Goal: Information Seeking & Learning: Find contact information

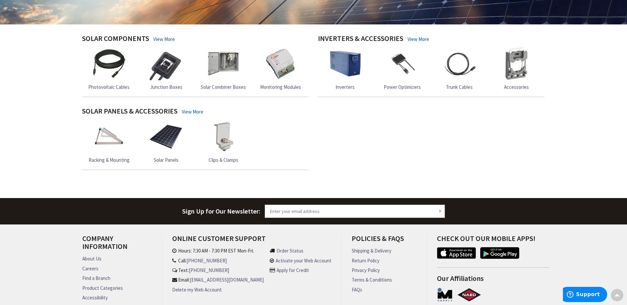
scroll to position [235, 0]
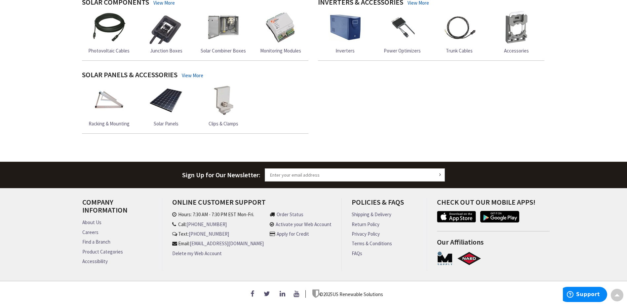
click at [97, 219] on link "About Us" at bounding box center [91, 222] width 19 height 7
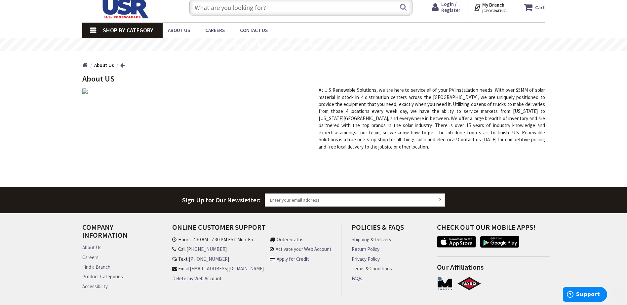
scroll to position [50, 0]
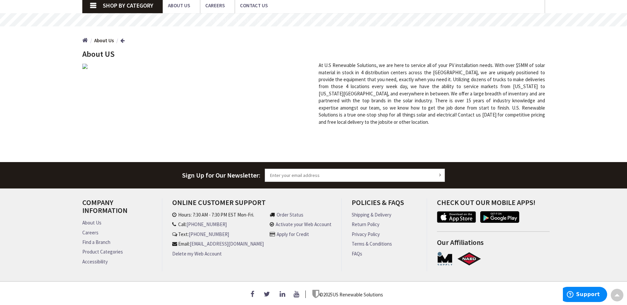
click at [105, 239] on link "Find a Branch" at bounding box center [96, 242] width 28 height 7
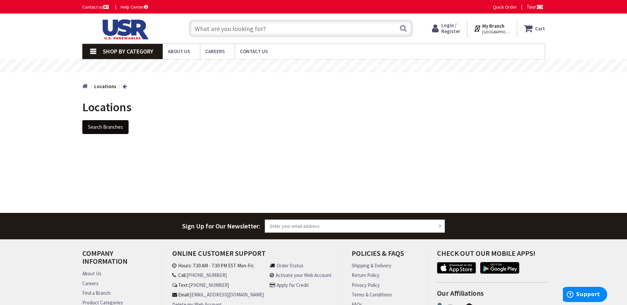
click at [110, 131] on button "Search Branches" at bounding box center [105, 127] width 46 height 14
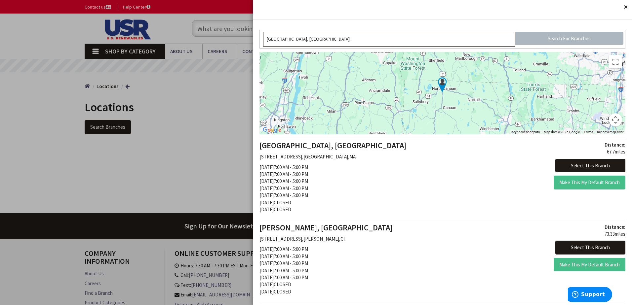
scroll to position [33, 0]
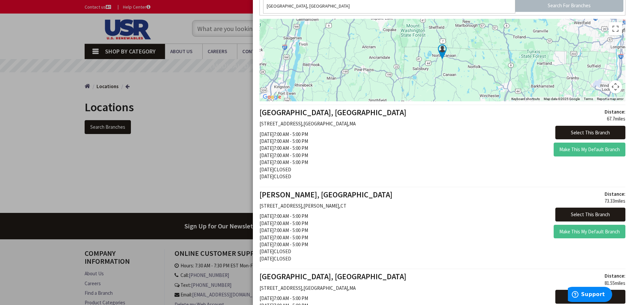
click at [360, 153] on div "SOUTHBRIDGE, MA 393 EAST MAIN STREET , SOUTHBRIDGE , MA Monday 7:00 AM - 5:00 P…" at bounding box center [348, 145] width 188 height 75
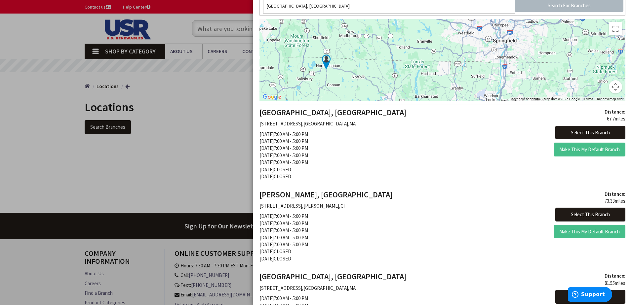
drag, startPoint x: 469, startPoint y: 79, endPoint x: 352, endPoint y: 89, distance: 118.1
click at [352, 89] on div at bounding box center [442, 60] width 366 height 83
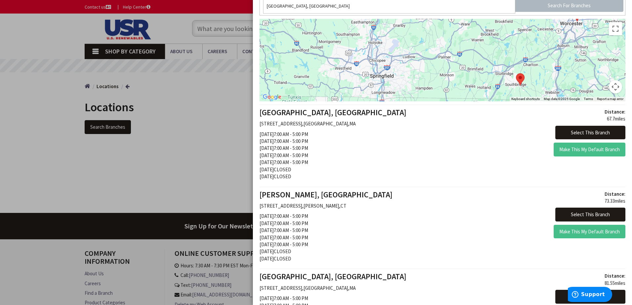
drag, startPoint x: 435, startPoint y: 75, endPoint x: 299, endPoint y: 110, distance: 140.1
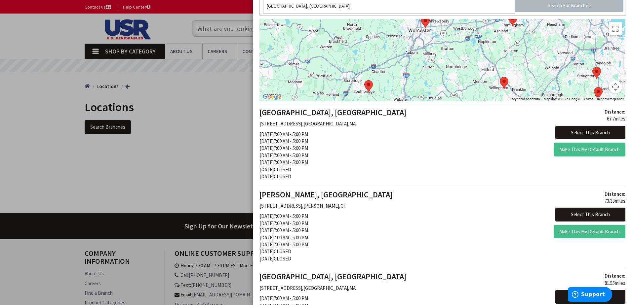
drag, startPoint x: 551, startPoint y: 71, endPoint x: 406, endPoint y: 82, distance: 145.2
click at [406, 82] on div at bounding box center [442, 60] width 366 height 83
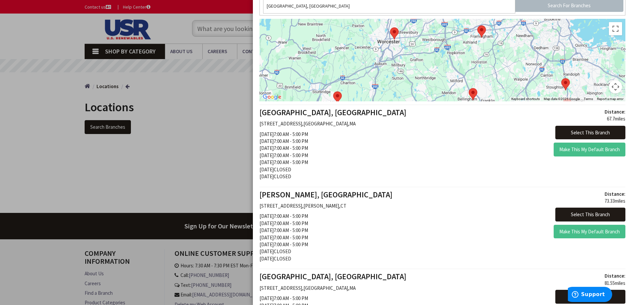
drag, startPoint x: 542, startPoint y: 73, endPoint x: 507, endPoint y: 86, distance: 37.4
click at [507, 86] on div at bounding box center [442, 60] width 366 height 83
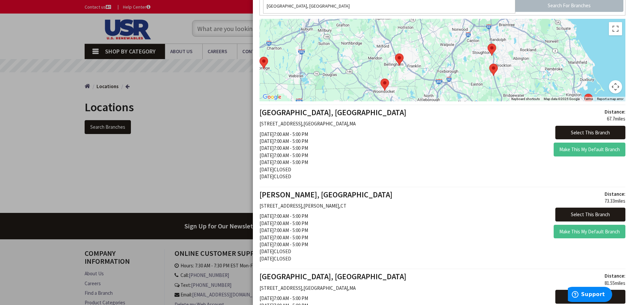
drag, startPoint x: 497, startPoint y: 85, endPoint x: 420, endPoint y: 49, distance: 84.7
click at [420, 49] on div at bounding box center [442, 60] width 366 height 83
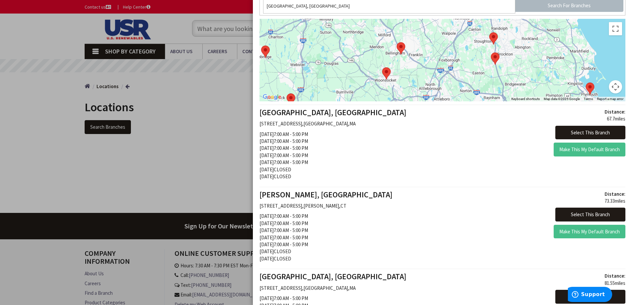
drag, startPoint x: 511, startPoint y: 72, endPoint x: 513, endPoint y: 60, distance: 12.0
click at [513, 60] on div at bounding box center [442, 60] width 366 height 83
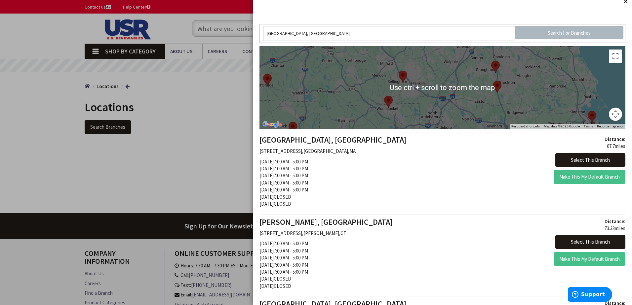
scroll to position [0, 0]
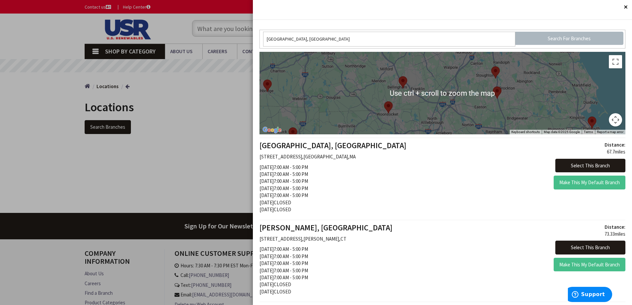
click at [516, 97] on div at bounding box center [442, 93] width 366 height 83
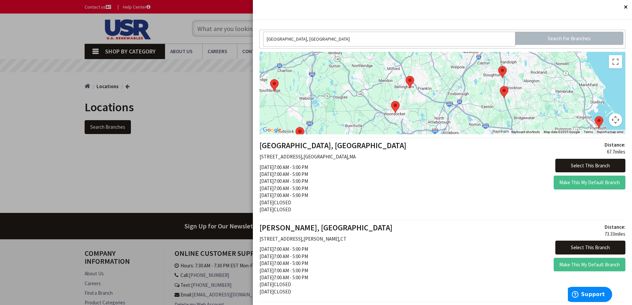
drag, startPoint x: 517, startPoint y: 96, endPoint x: 524, endPoint y: 97, distance: 7.6
click at [524, 97] on div at bounding box center [442, 93] width 366 height 83
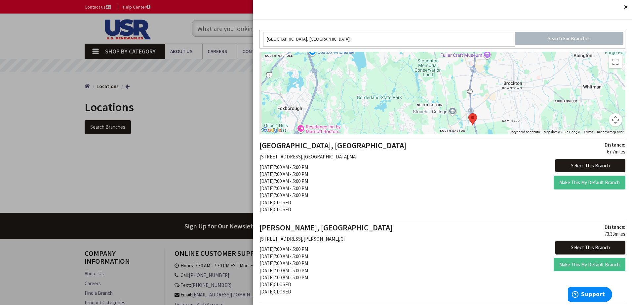
drag, startPoint x: 503, startPoint y: 111, endPoint x: 503, endPoint y: 66, distance: 45.6
click at [503, 66] on div at bounding box center [442, 93] width 366 height 83
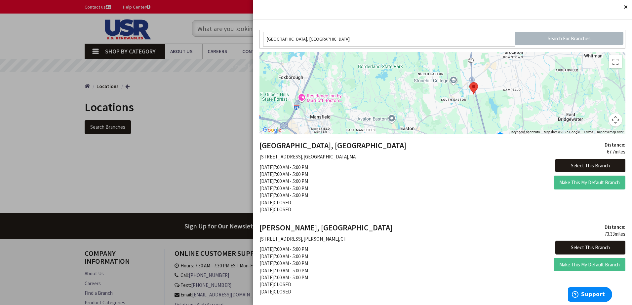
drag, startPoint x: 501, startPoint y: 100, endPoint x: 501, endPoint y: 65, distance: 35.0
click at [501, 65] on div at bounding box center [442, 93] width 366 height 83
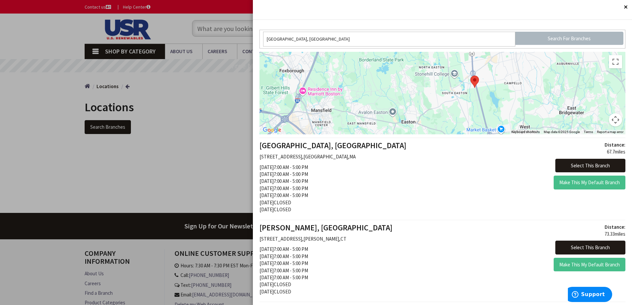
drag, startPoint x: 492, startPoint y: 87, endPoint x: 493, endPoint y: 77, distance: 10.6
click at [493, 77] on div at bounding box center [442, 93] width 366 height 83
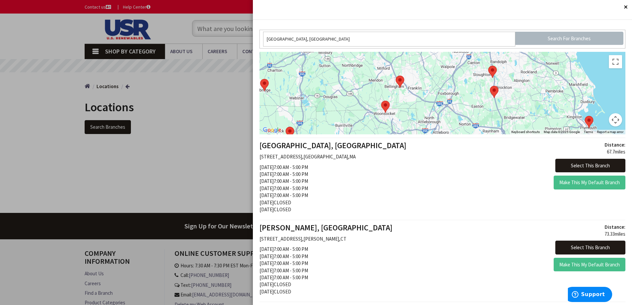
click at [494, 91] on img at bounding box center [494, 92] width 9 height 12
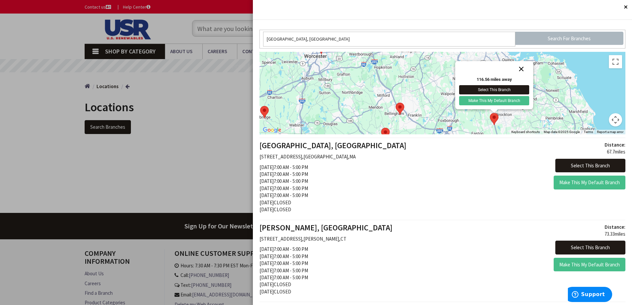
click at [519, 71] on button "Close" at bounding box center [521, 69] width 16 height 16
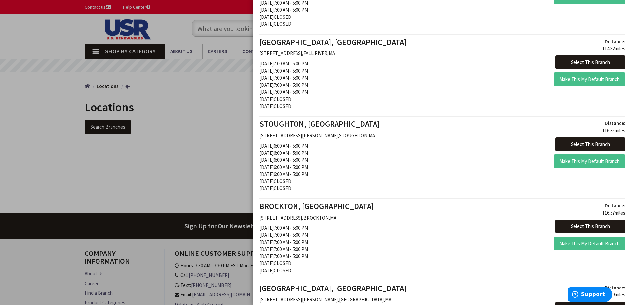
scroll to position [859, 0]
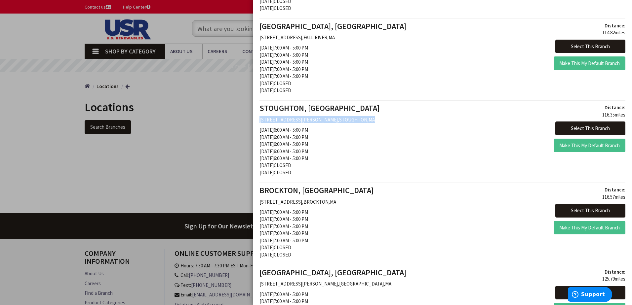
drag, startPoint x: 360, startPoint y: 120, endPoint x: 259, endPoint y: 117, distance: 101.2
click at [259, 117] on div "STOUGHTON, MA 100 CAMPANELLI PARKWAY , STOUGHTON , MA Monday 6:00 AM - 5:00 PM …" at bounding box center [348, 141] width 188 height 75
copy p "100 CAMPANELLI PARKWAY , STOUGHTON , MA"
